Goal: Find specific page/section: Find specific page/section

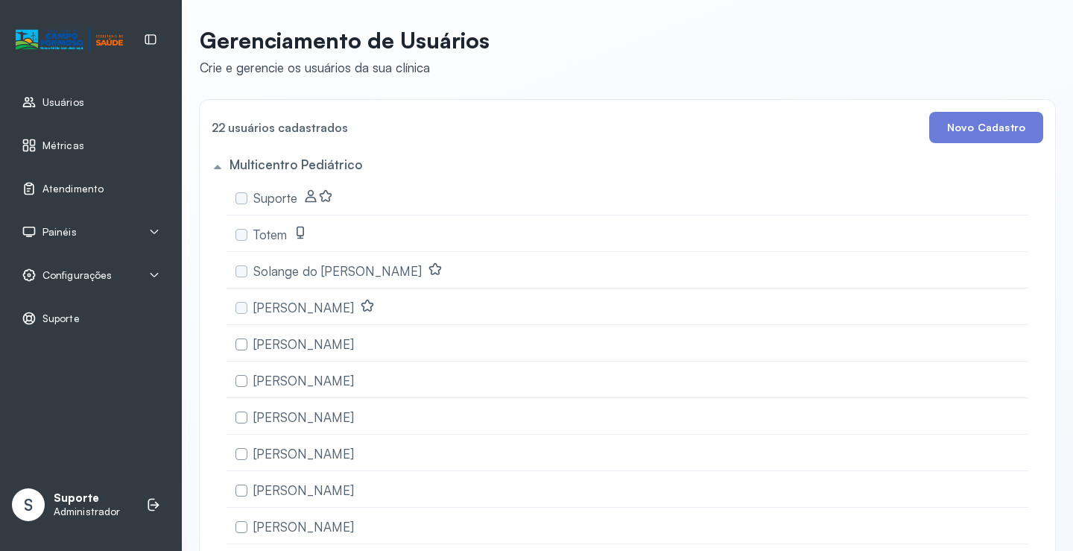
click at [87, 193] on span "Atendimento" at bounding box center [72, 189] width 61 height 13
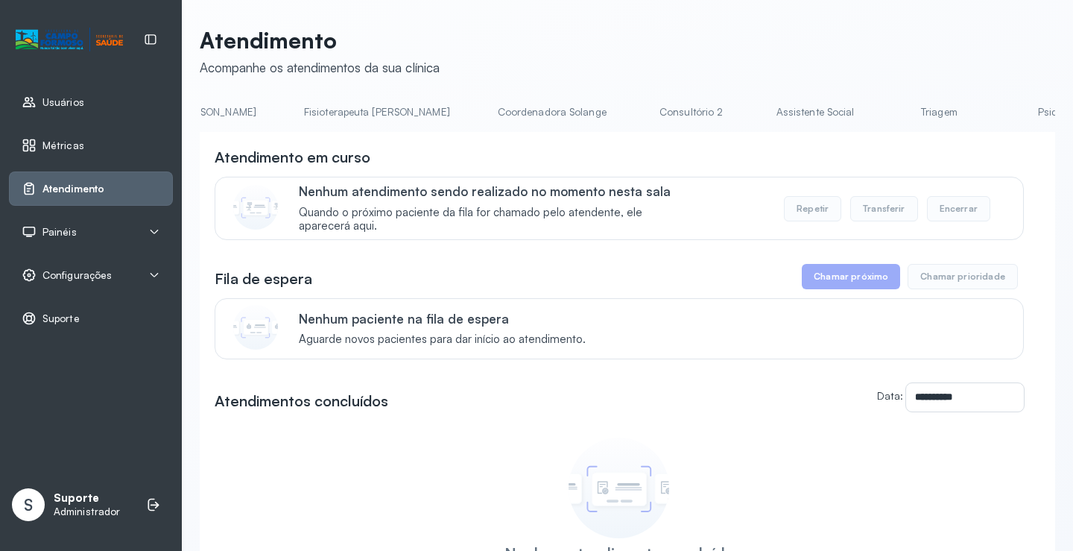
scroll to position [0, 876]
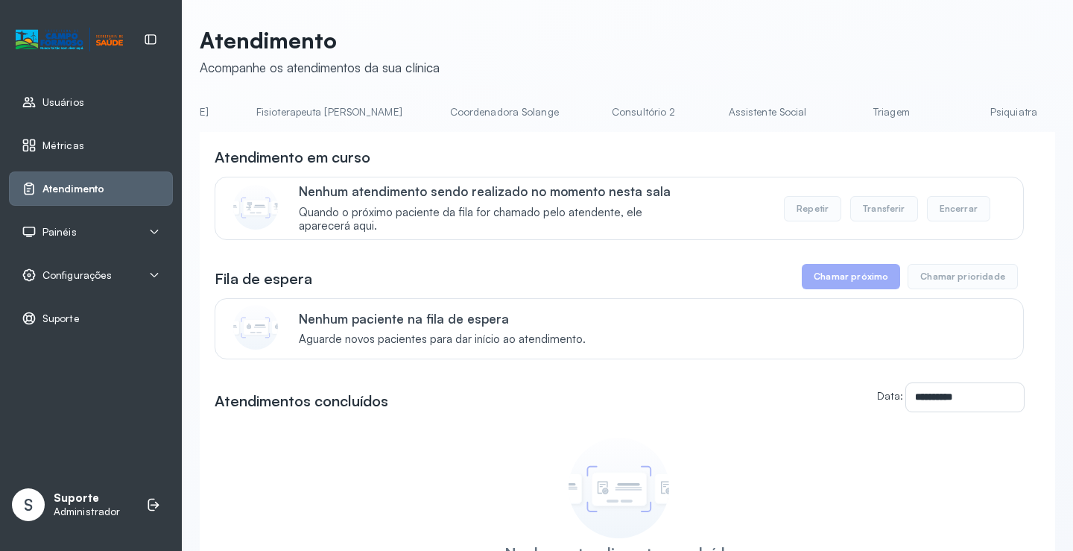
click at [839, 115] on link "Triagem" at bounding box center [891, 112] width 104 height 25
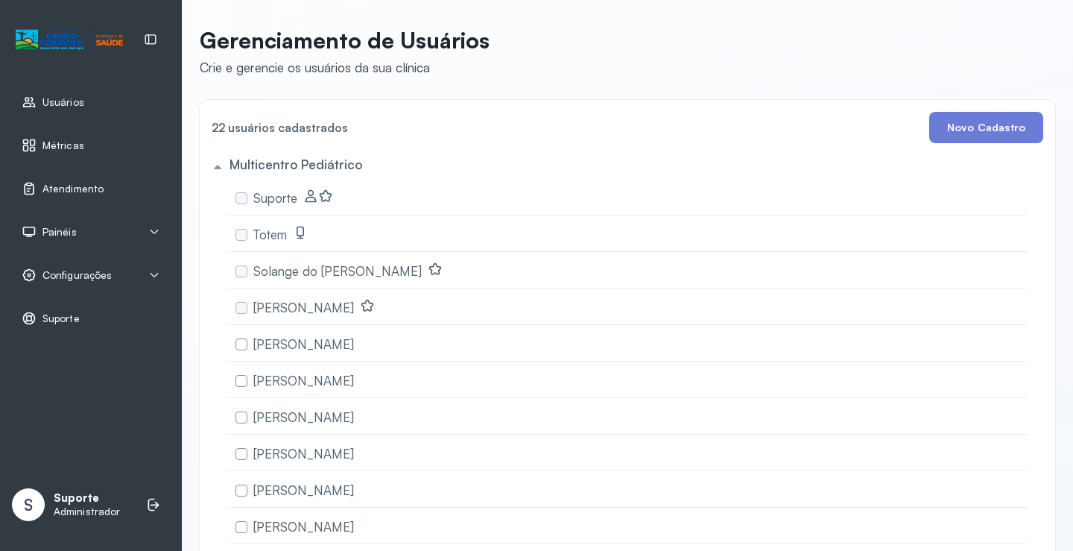
click at [75, 186] on span "Atendimento" at bounding box center [72, 189] width 61 height 13
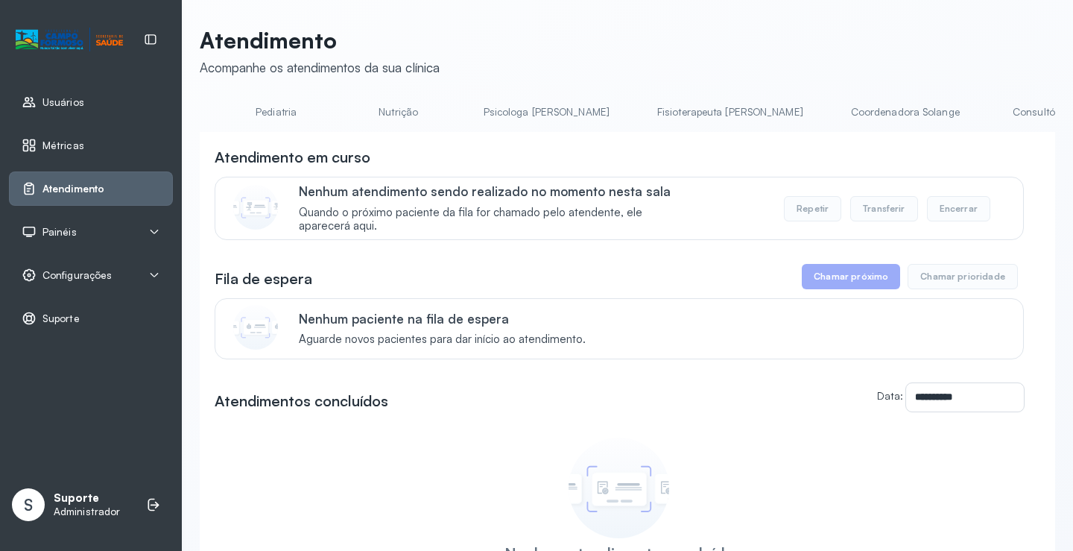
scroll to position [0, 477]
